Goal: Task Accomplishment & Management: Manage account settings

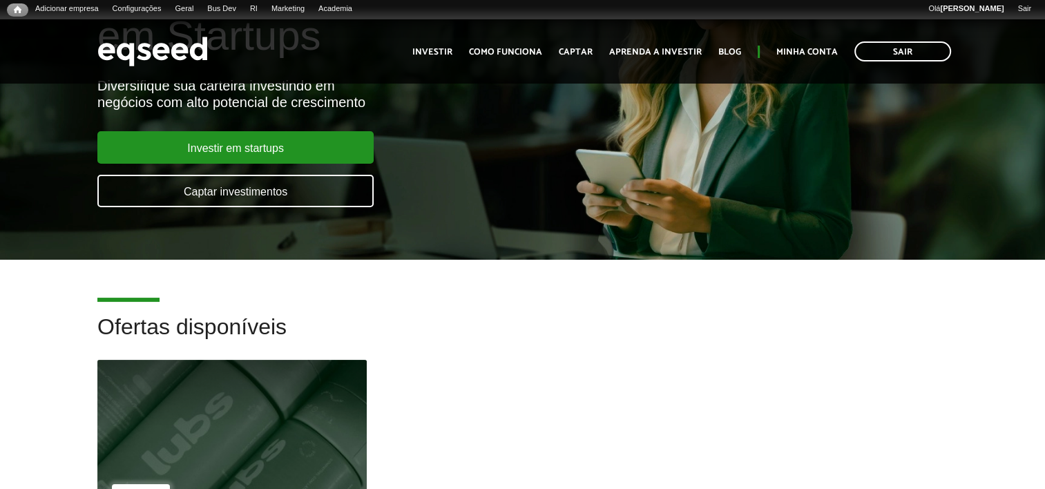
scroll to position [414, 0]
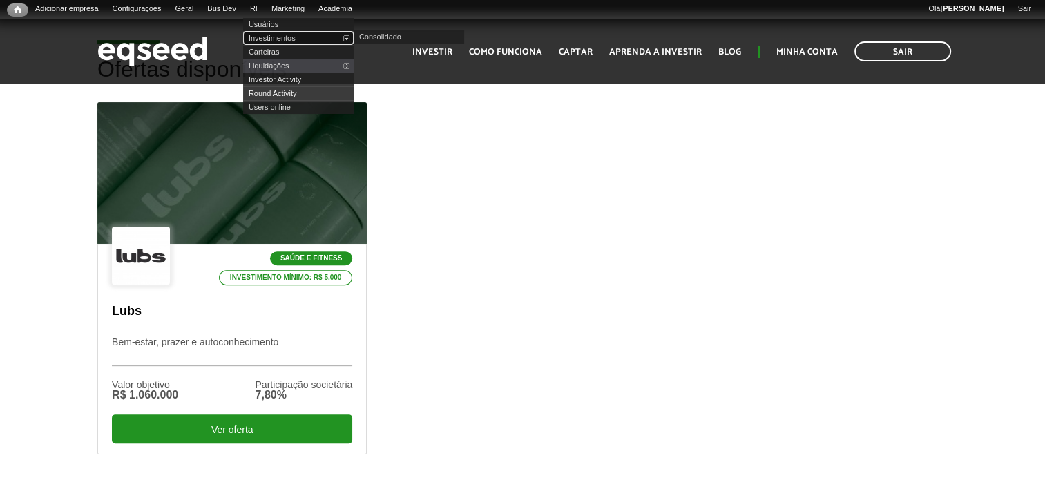
click at [283, 39] on link "Investimentos" at bounding box center [298, 38] width 111 height 14
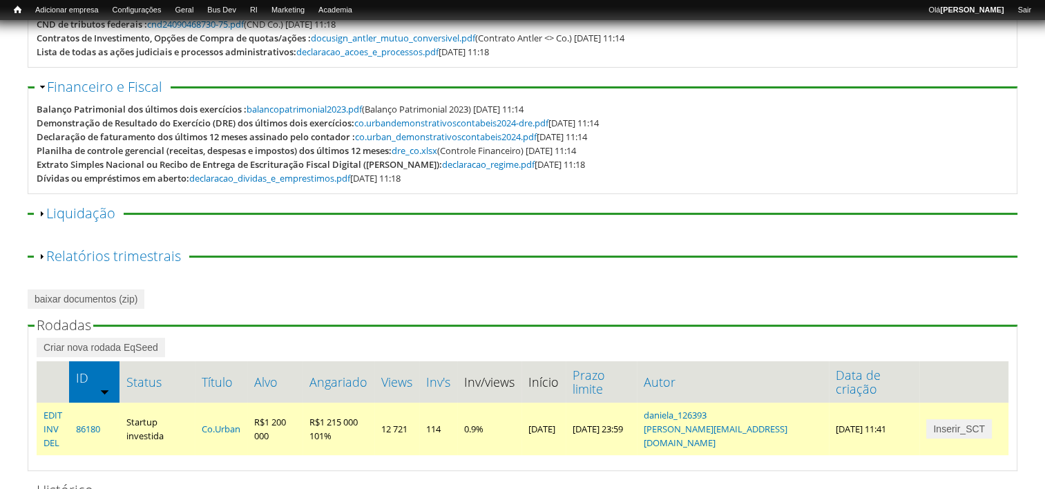
scroll to position [483, 0]
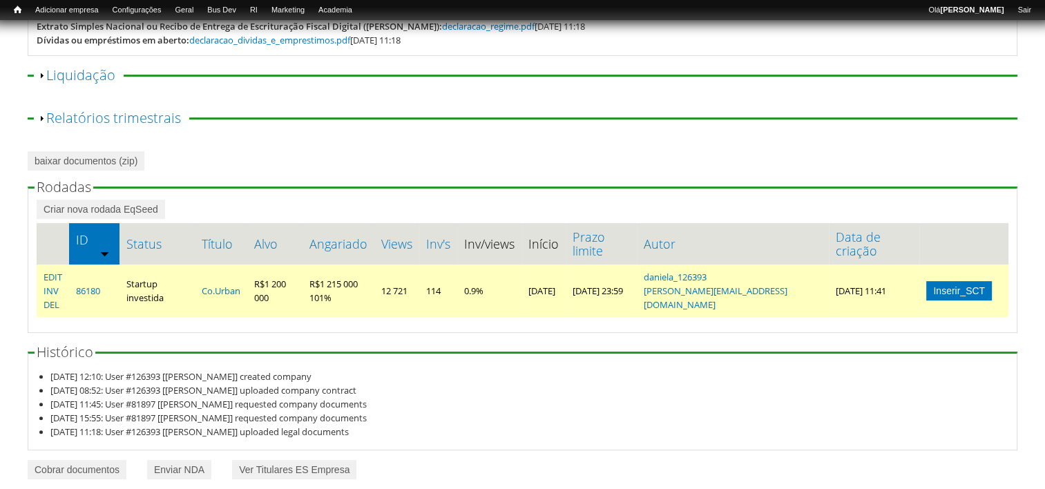
click at [958, 291] on link "Inserir_SCT" at bounding box center [959, 290] width 66 height 19
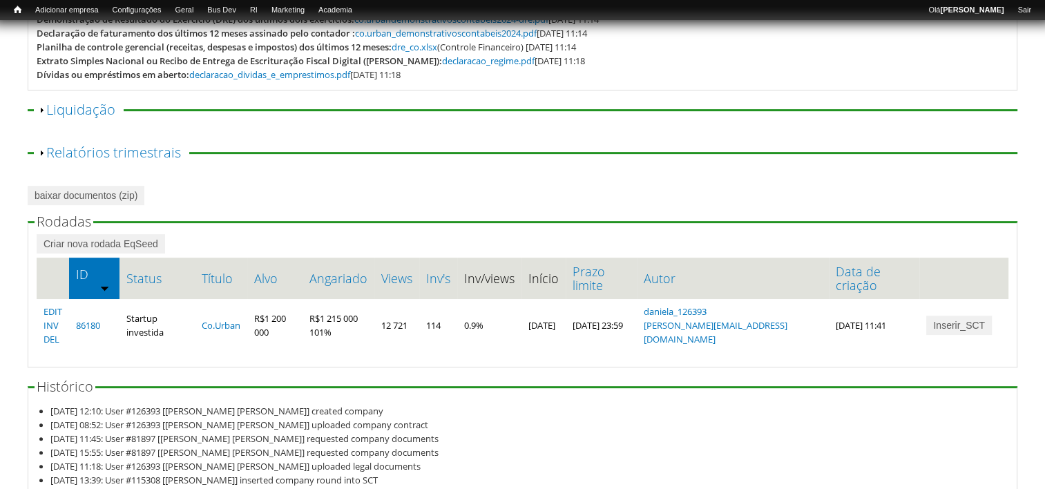
scroll to position [561, 0]
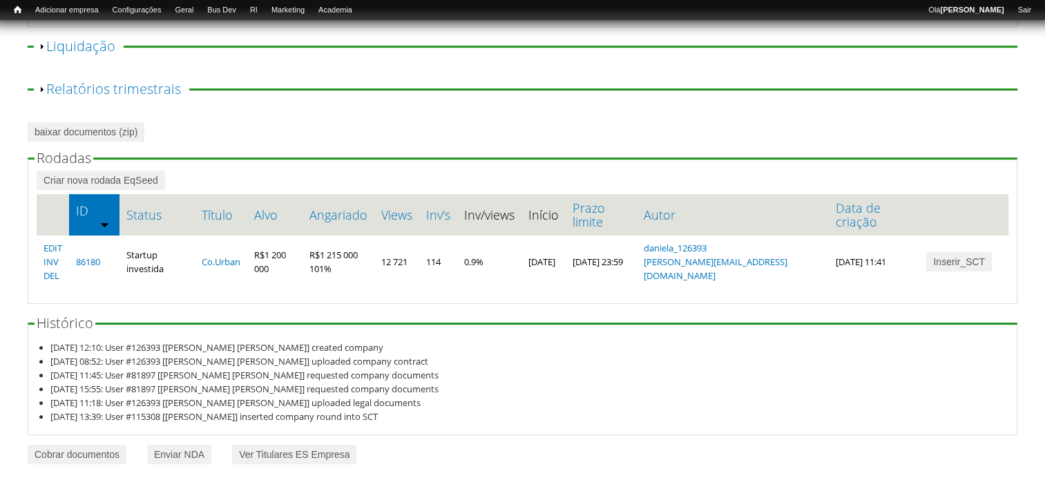
click at [51, 303] on fieldset "Rodadas Criar nova rodada EqSeed ID Status Título Alvo Angariado Views Inv's In…" at bounding box center [523, 227] width 990 height 153
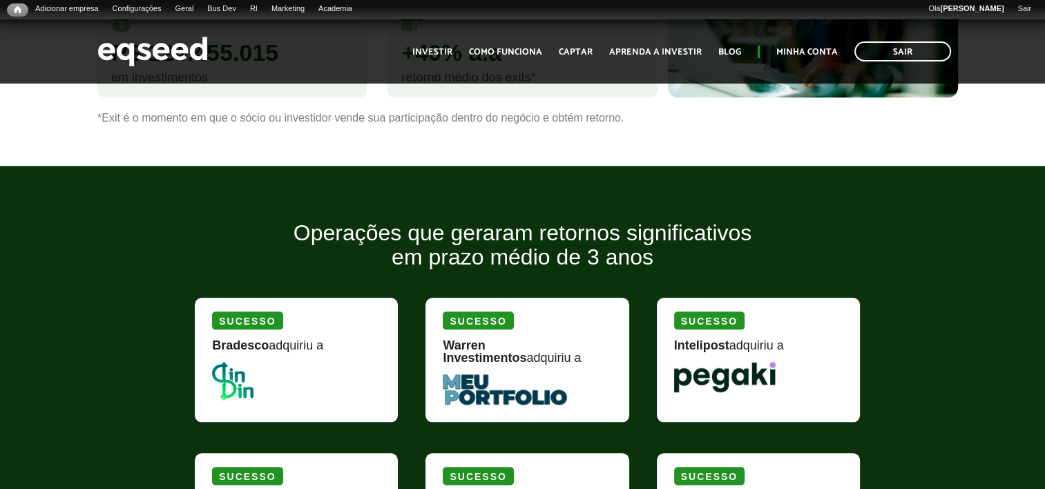
scroll to position [1727, 0]
